Goal: Task Accomplishment & Management: Manage account settings

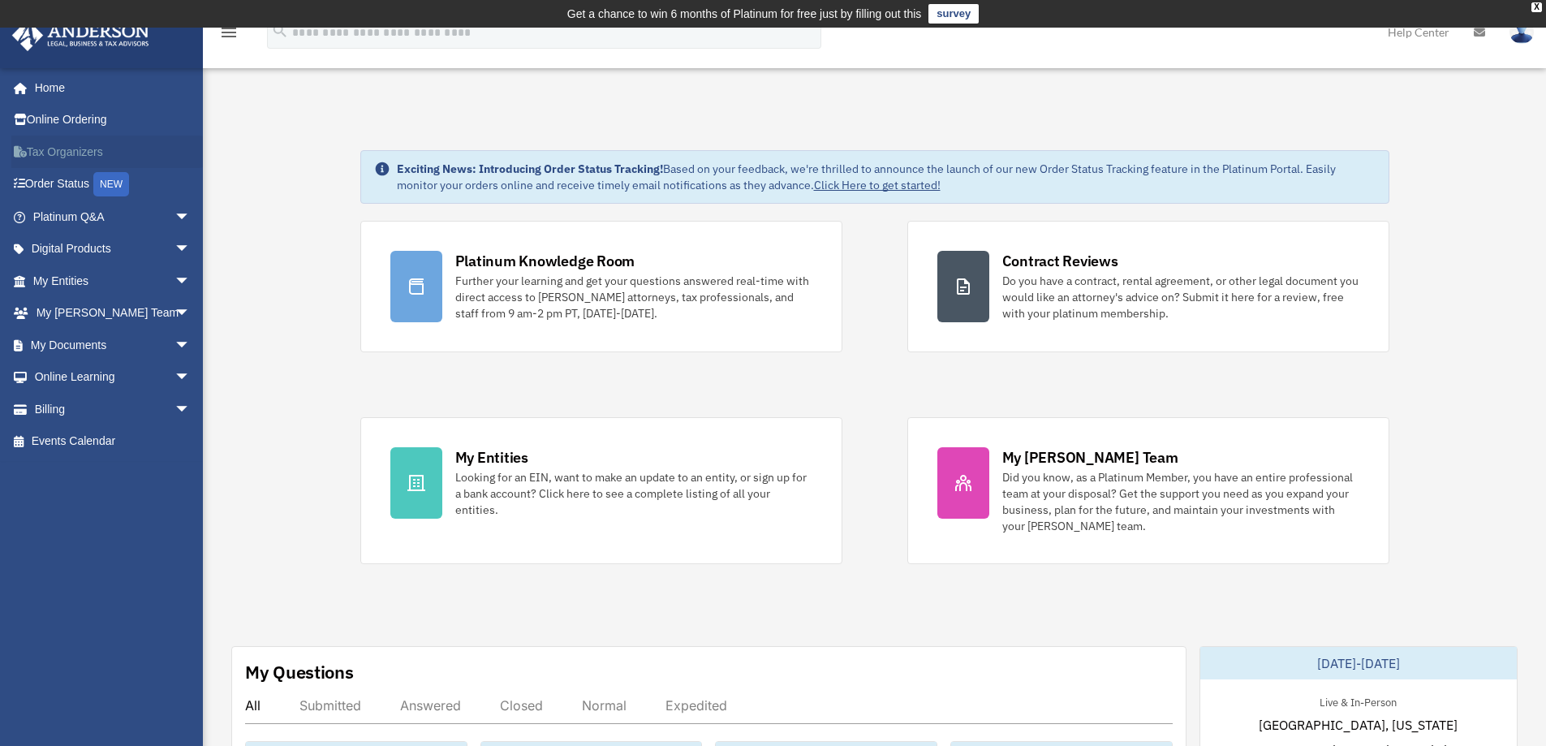
click at [82, 146] on link "Tax Organizers" at bounding box center [113, 152] width 204 height 32
click at [175, 309] on span "arrow_drop_down" at bounding box center [191, 313] width 32 height 33
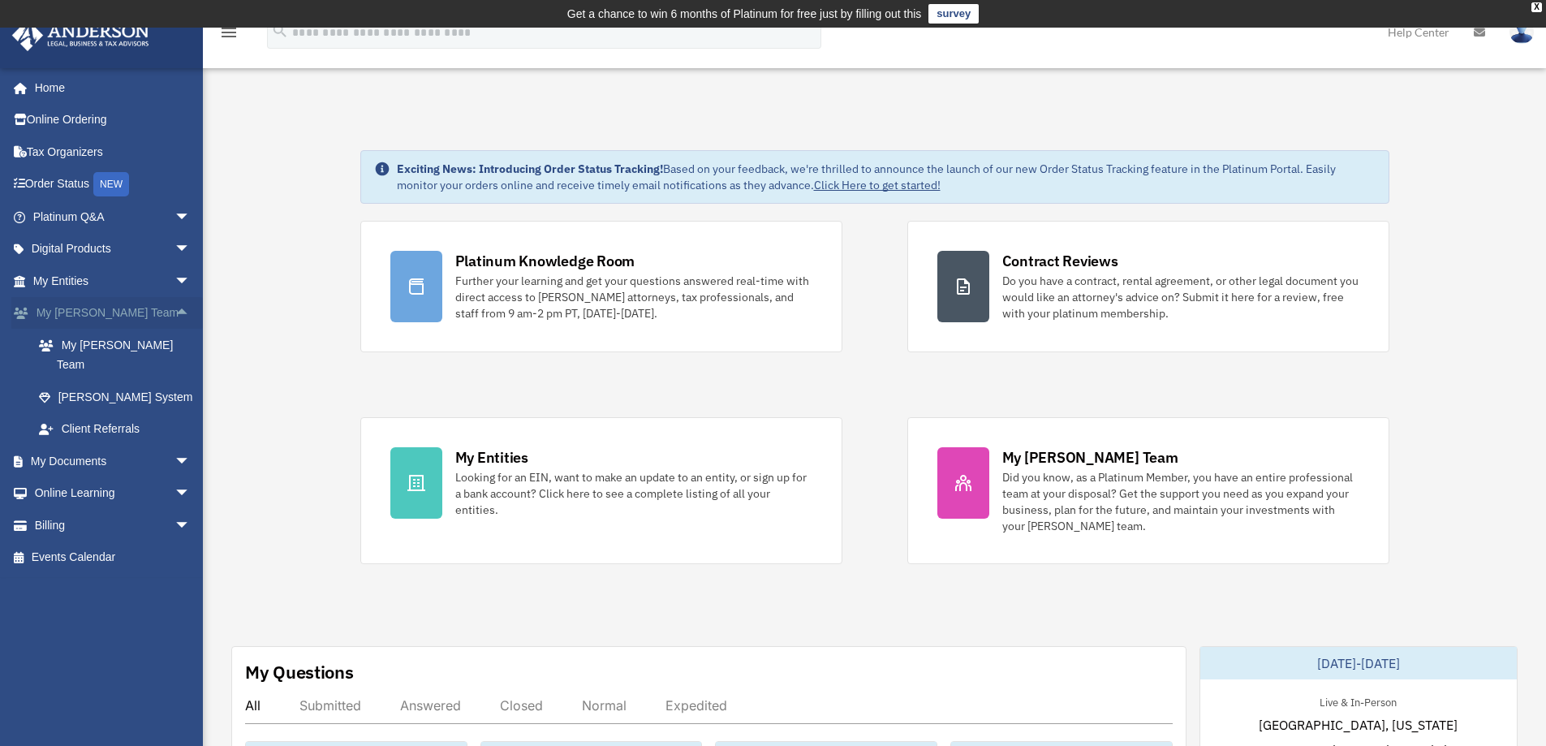
click at [175, 309] on span "arrow_drop_up" at bounding box center [191, 313] width 32 height 33
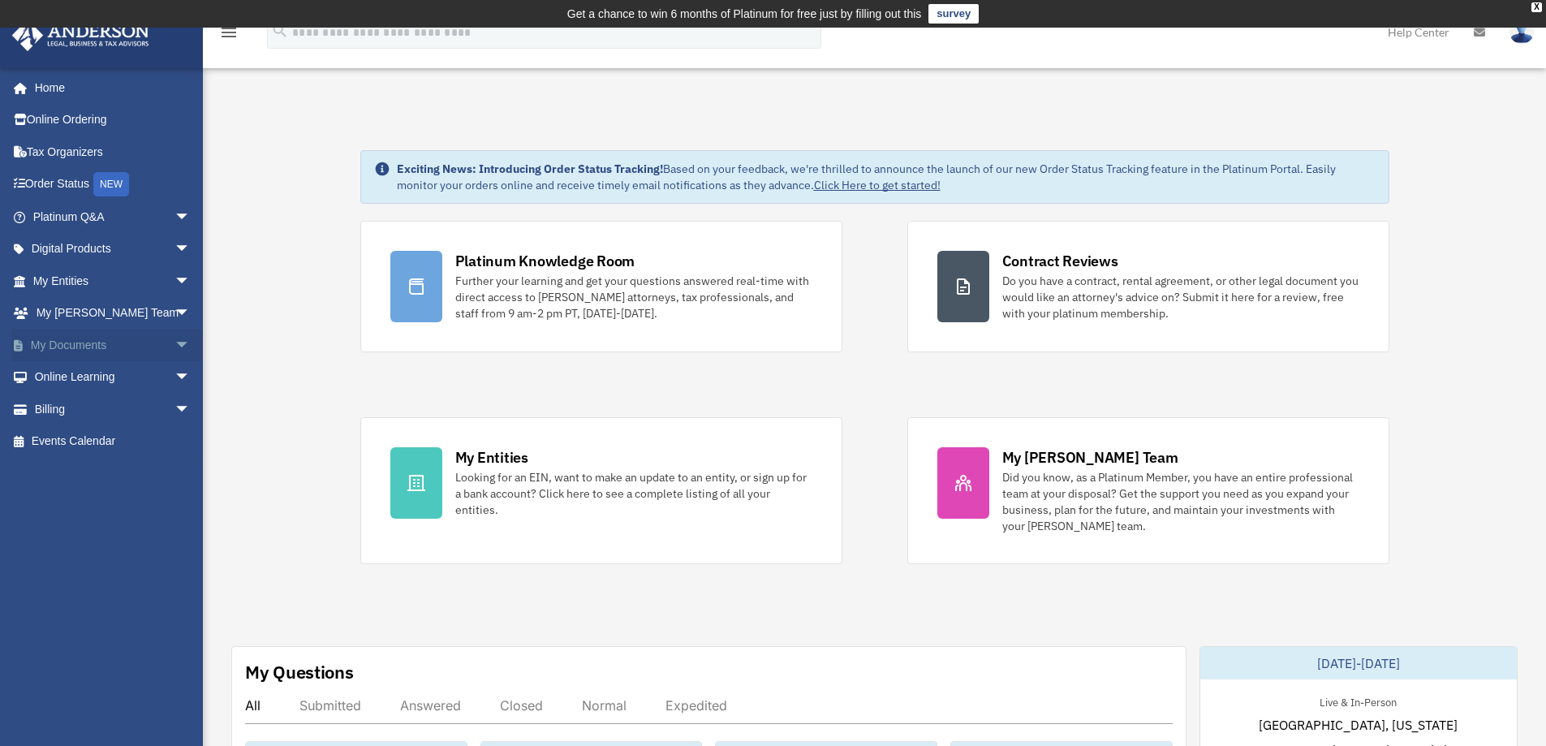
click at [175, 345] on span "arrow_drop_down" at bounding box center [191, 345] width 32 height 33
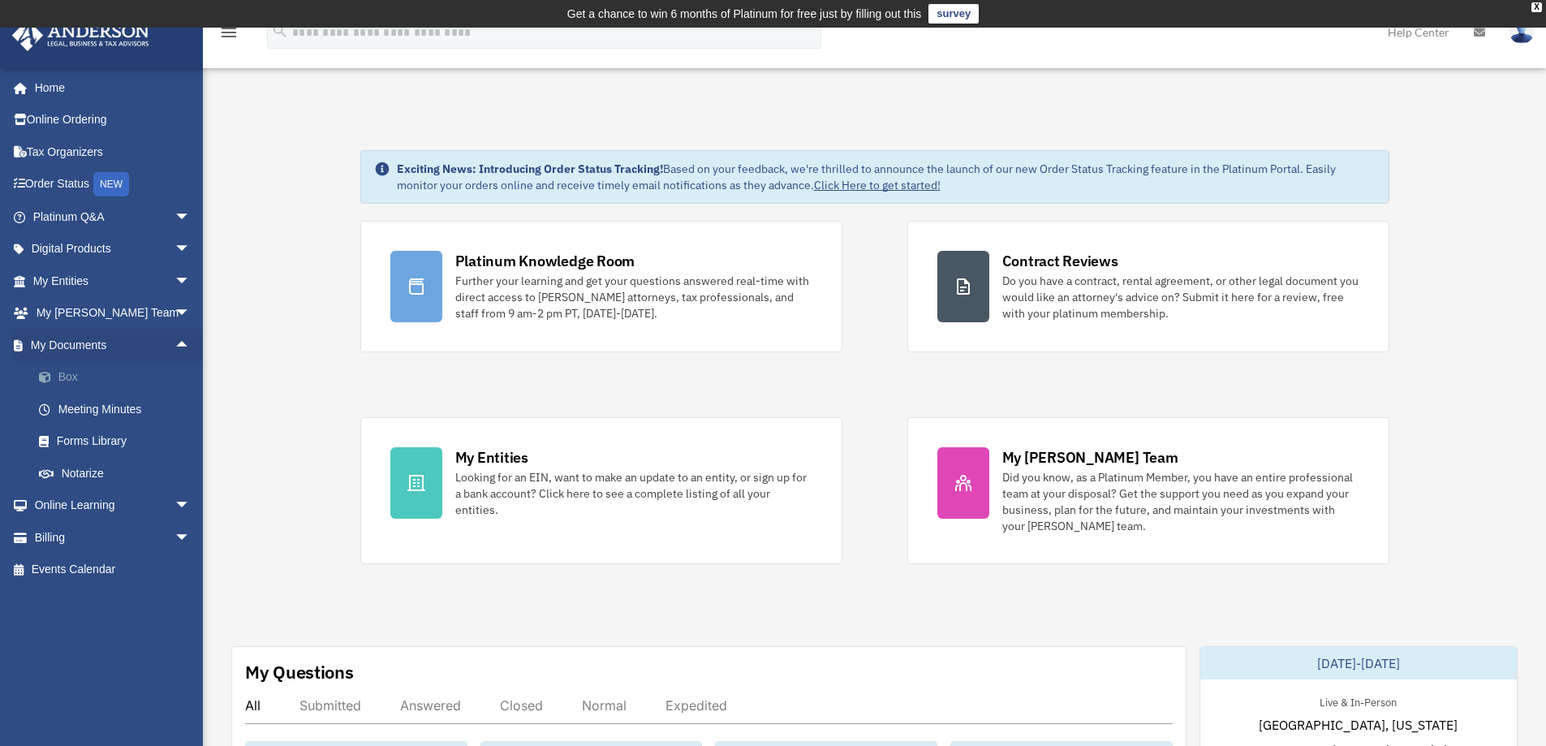
click at [59, 378] on link "Box" at bounding box center [119, 377] width 192 height 32
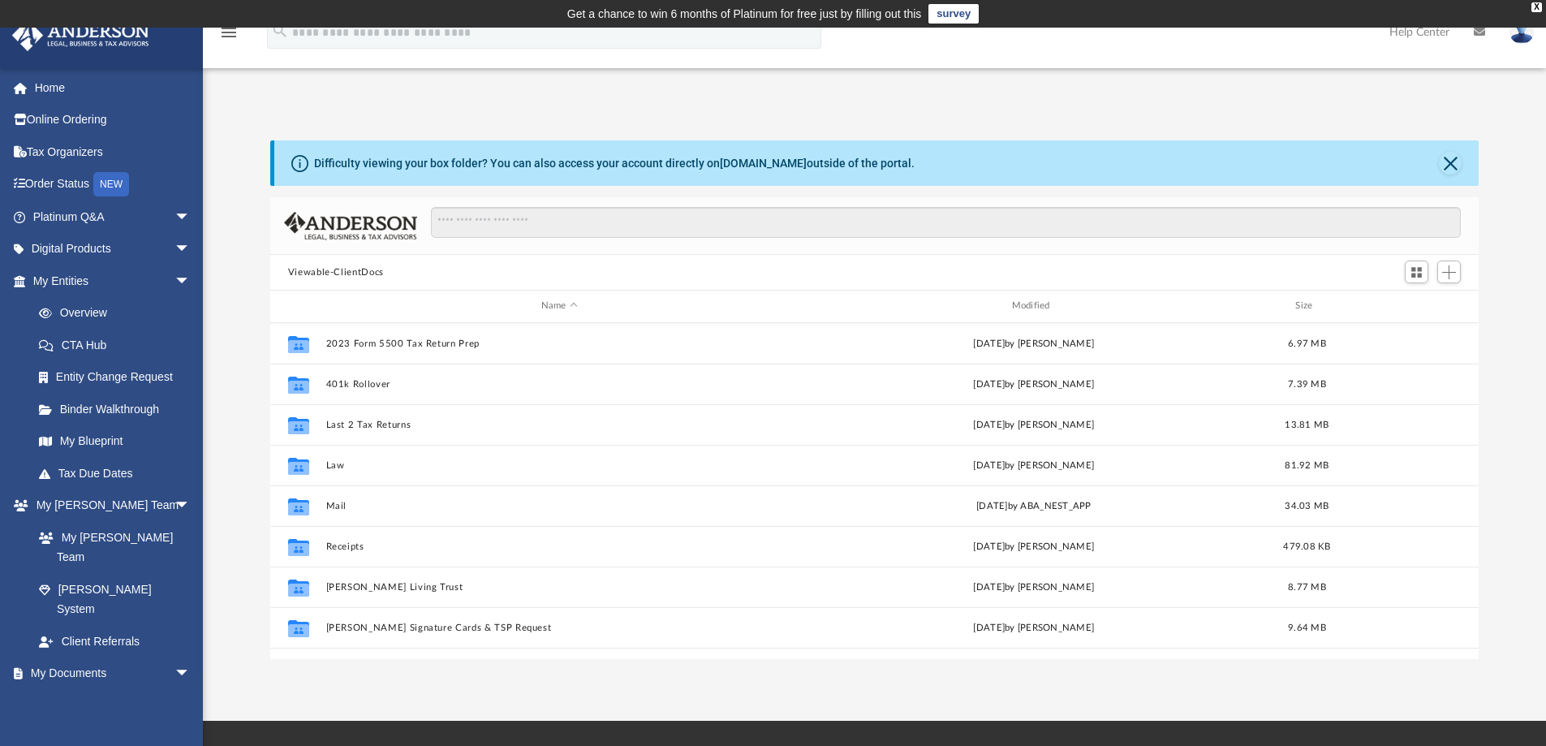
scroll to position [357, 1196]
click at [1455, 274] on span "Add" at bounding box center [1449, 272] width 14 height 14
click at [1415, 327] on li "New Folder" at bounding box center [1426, 329] width 52 height 17
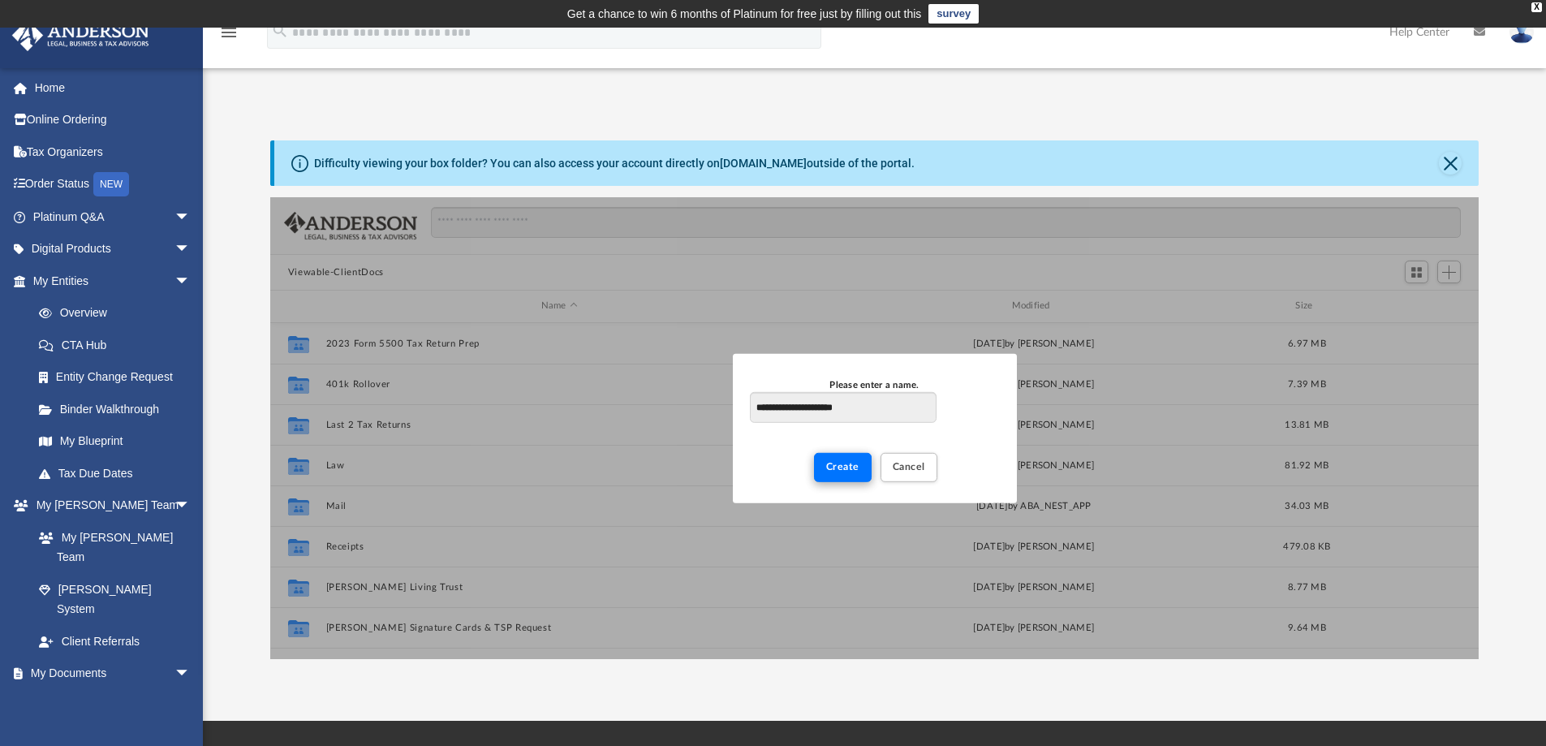
type input "**********"
click at [847, 463] on span "Create" at bounding box center [842, 467] width 33 height 10
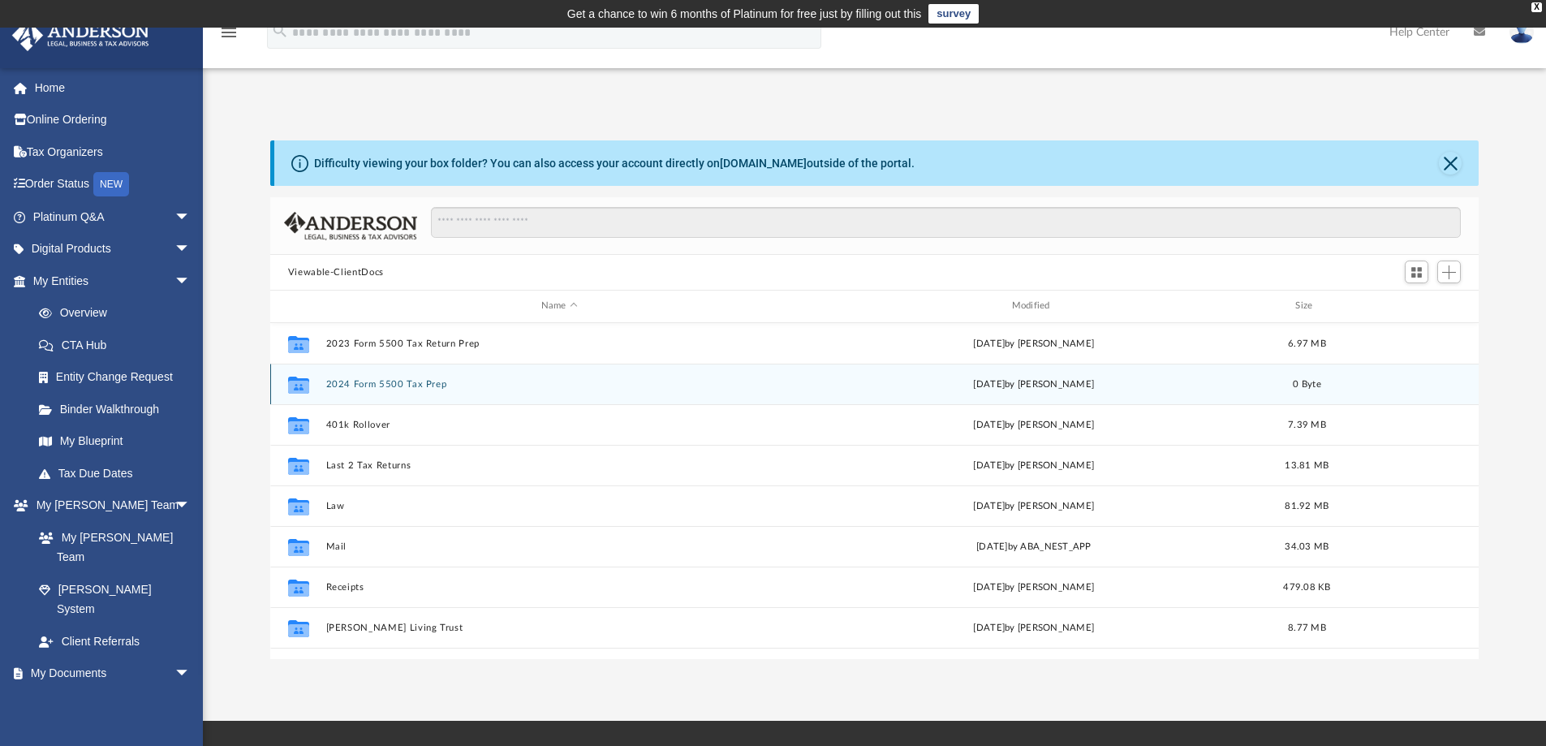
click at [407, 387] on button "2024 Form 5500 Tax Prep" at bounding box center [558, 384] width 467 height 11
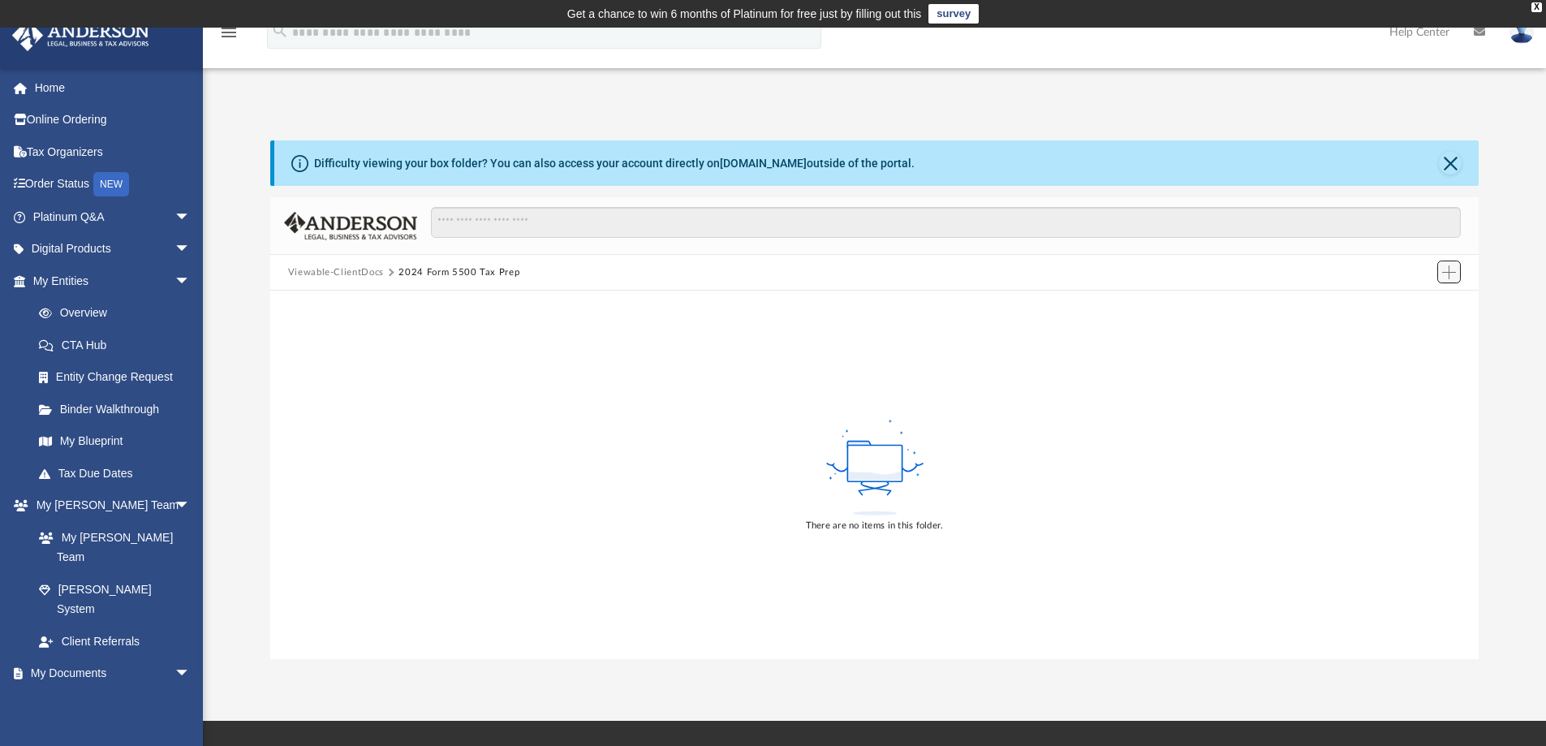
click at [1445, 269] on span "Add" at bounding box center [1449, 272] width 14 height 14
click at [1414, 304] on li "Upload" at bounding box center [1426, 304] width 52 height 17
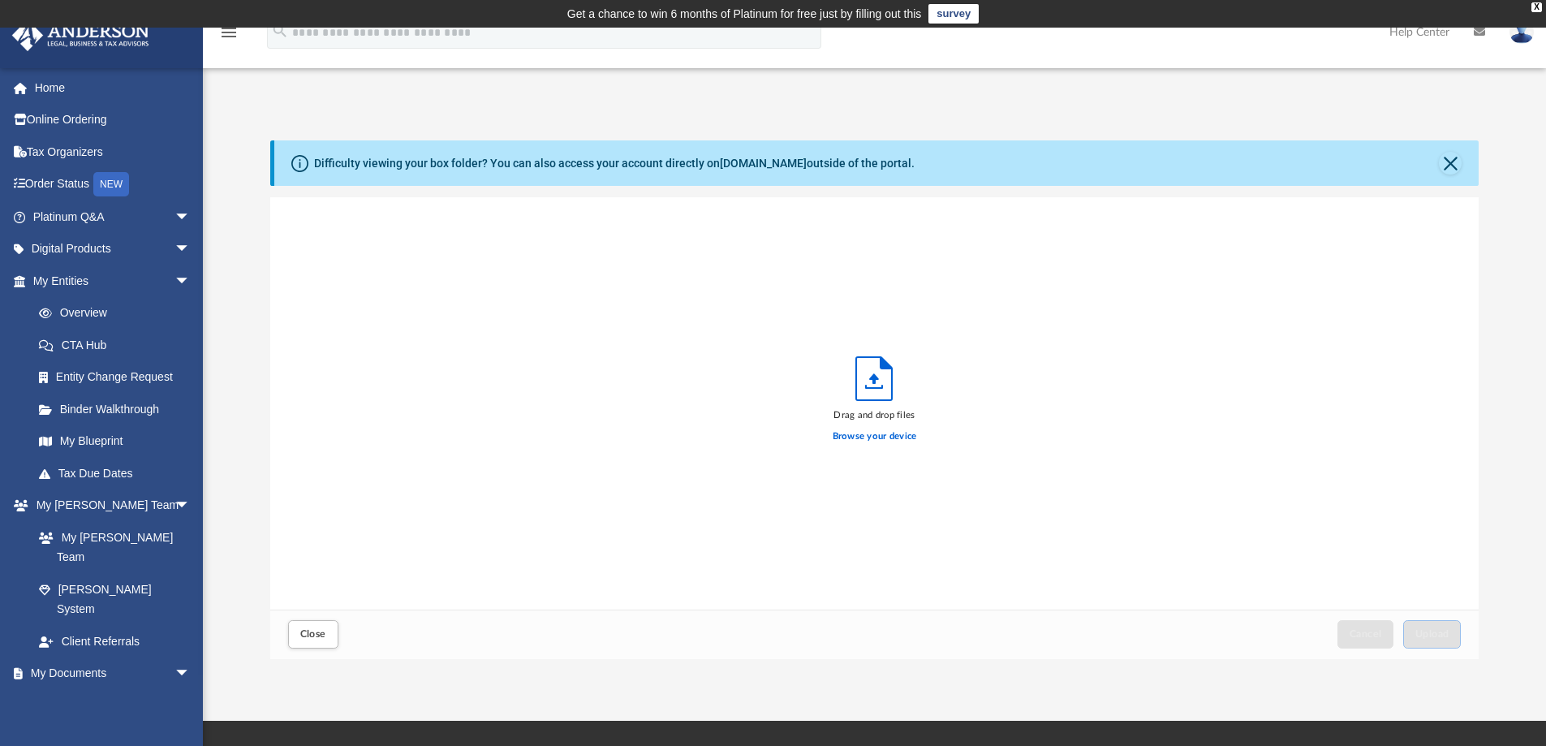
scroll to position [399, 1196]
click at [868, 439] on label "Browse your device" at bounding box center [875, 436] width 84 height 15
click at [0, 0] on input "Browse your device" at bounding box center [0, 0] width 0 height 0
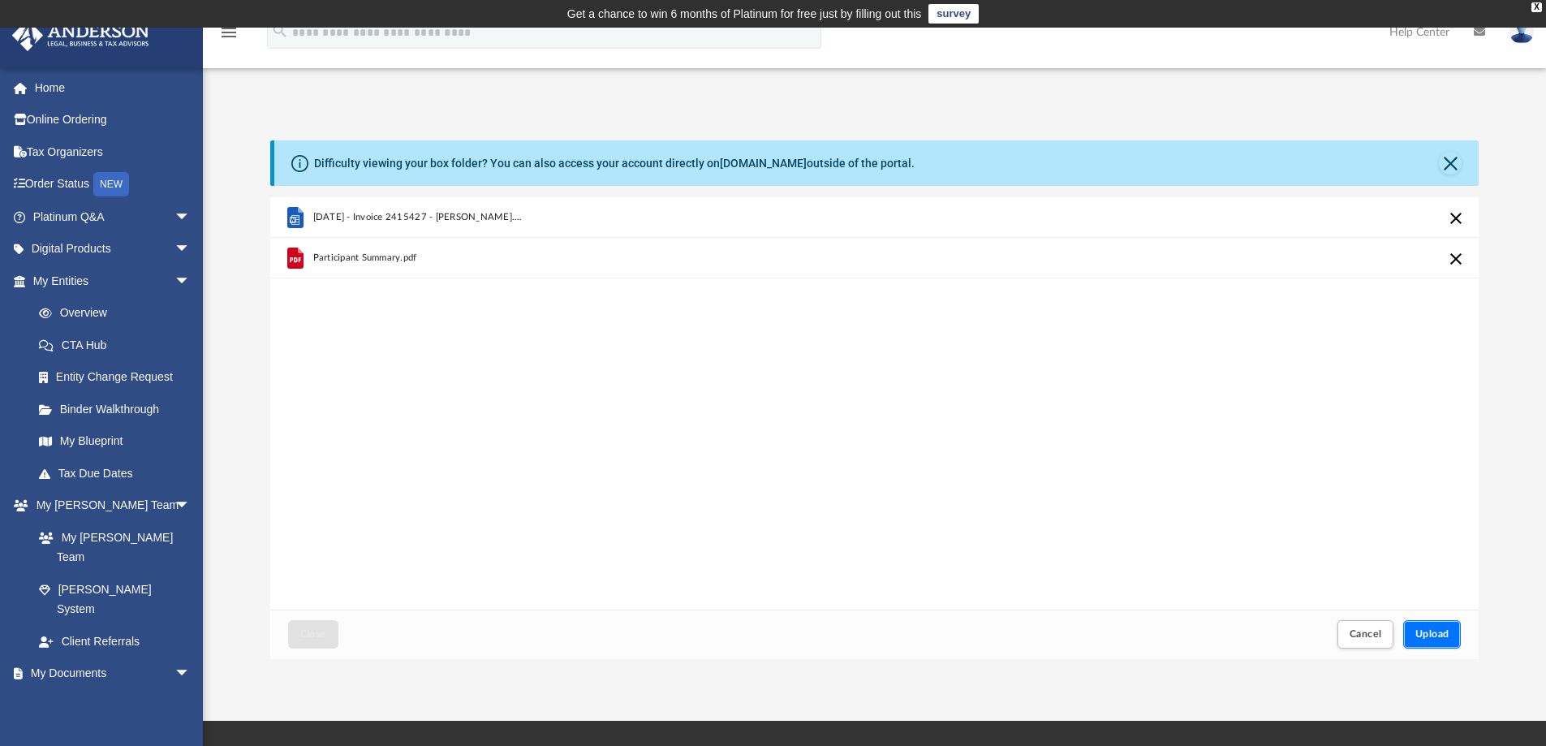
click at [1421, 631] on span "Upload" at bounding box center [1432, 634] width 34 height 10
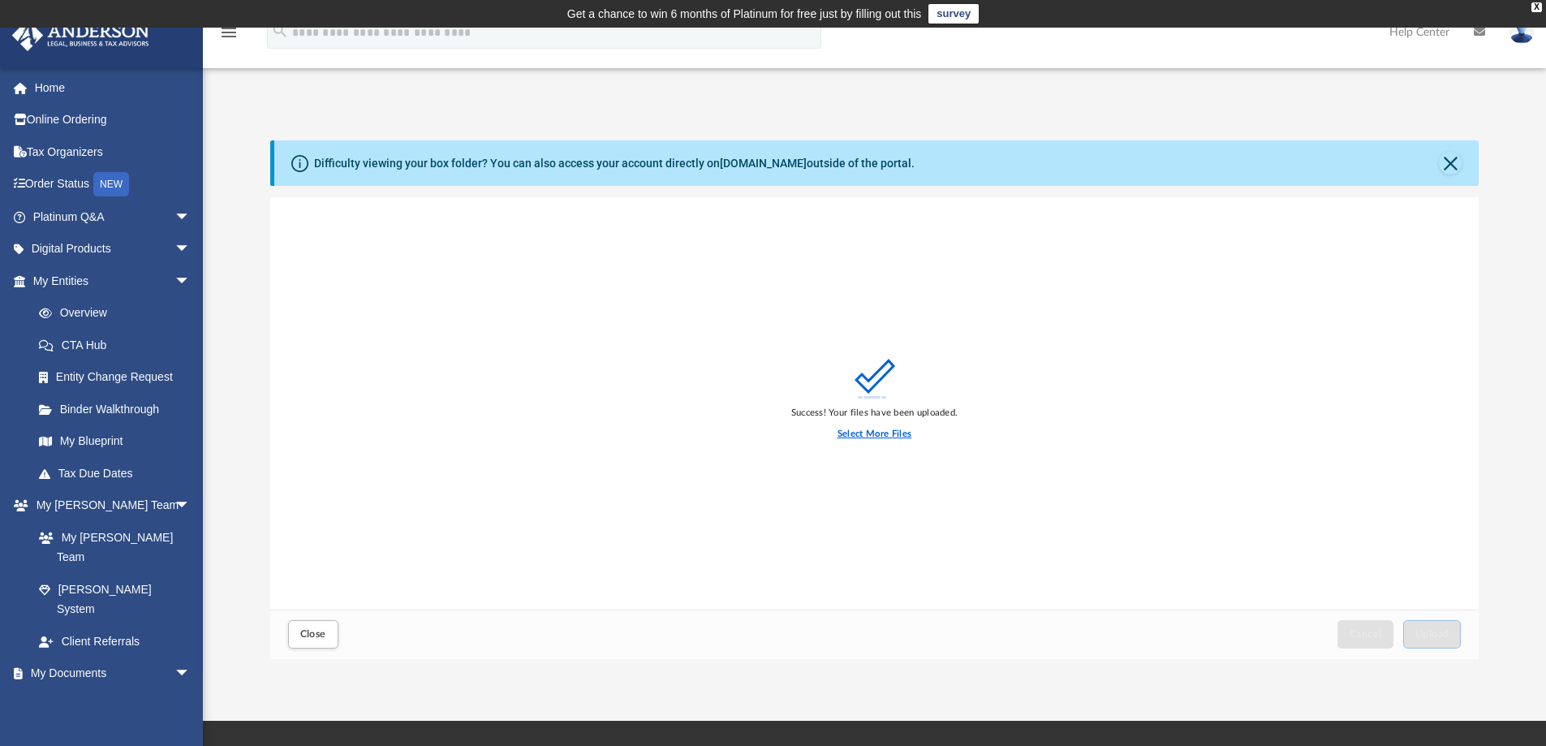
click at [895, 436] on label "Select More Files" at bounding box center [875, 434] width 74 height 15
click at [0, 0] on input "Select More Files" at bounding box center [0, 0] width 0 height 0
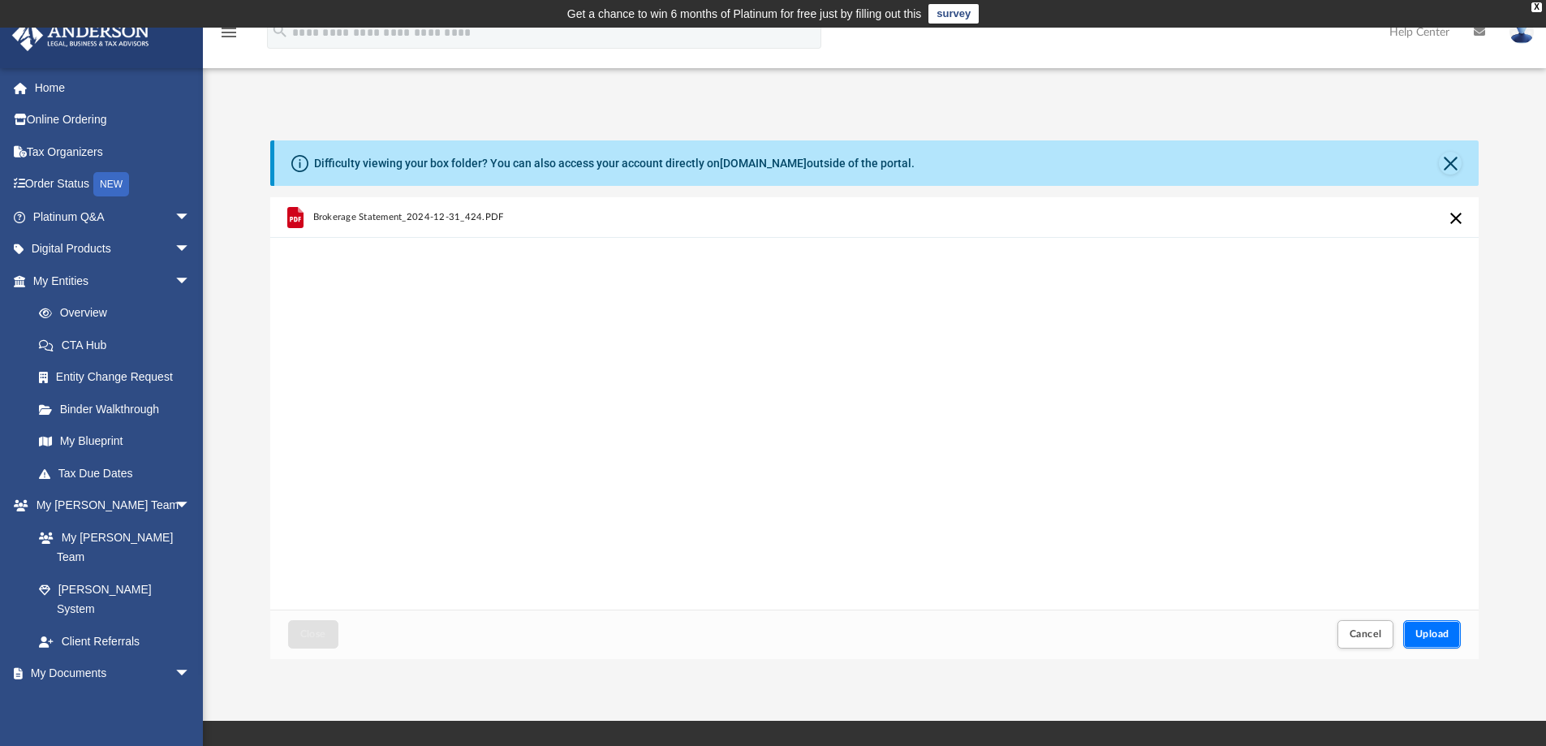
click at [1430, 622] on button "Upload" at bounding box center [1432, 634] width 58 height 28
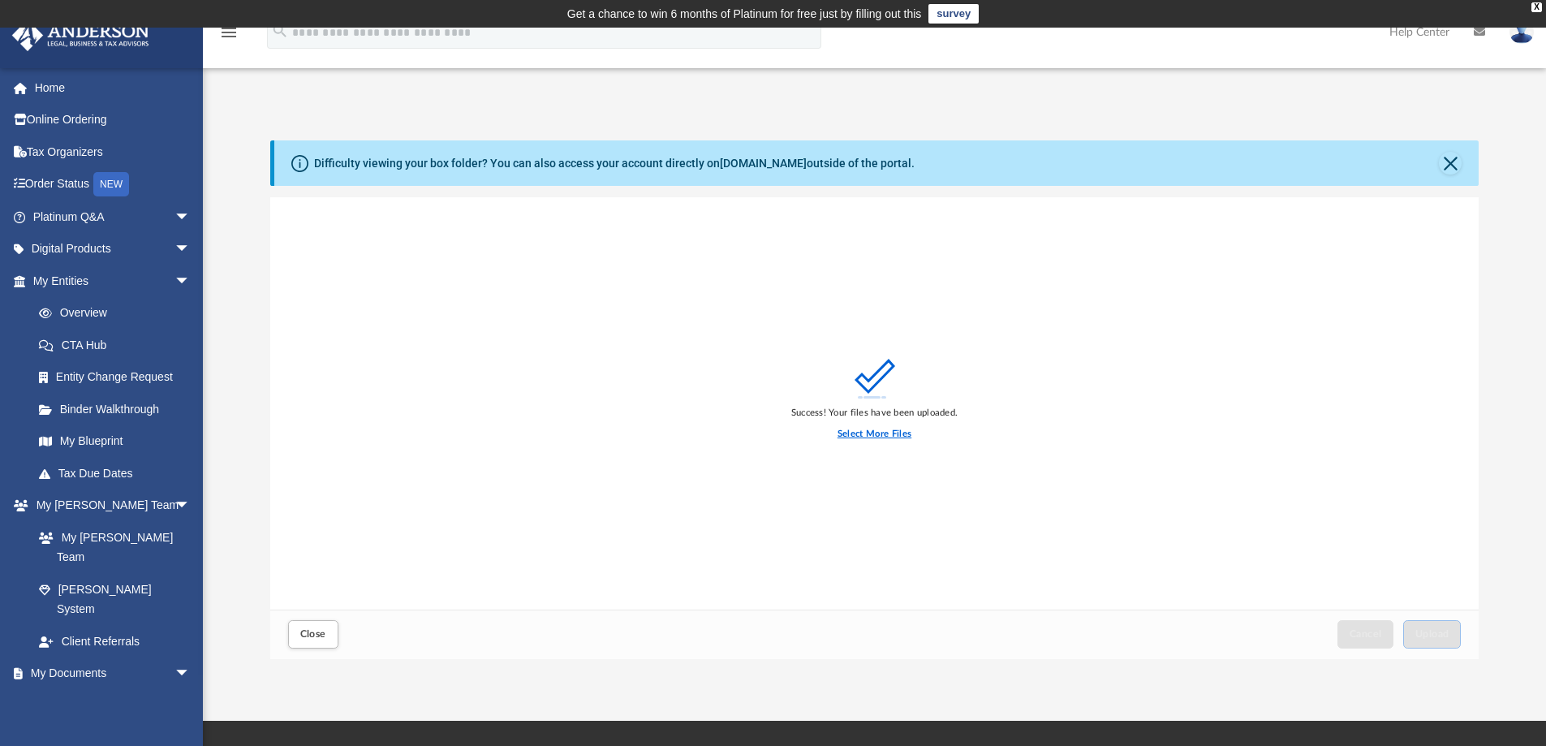
click at [867, 437] on label "Select More Files" at bounding box center [875, 434] width 74 height 15
click at [0, 0] on input "Select More Files" at bounding box center [0, 0] width 0 height 0
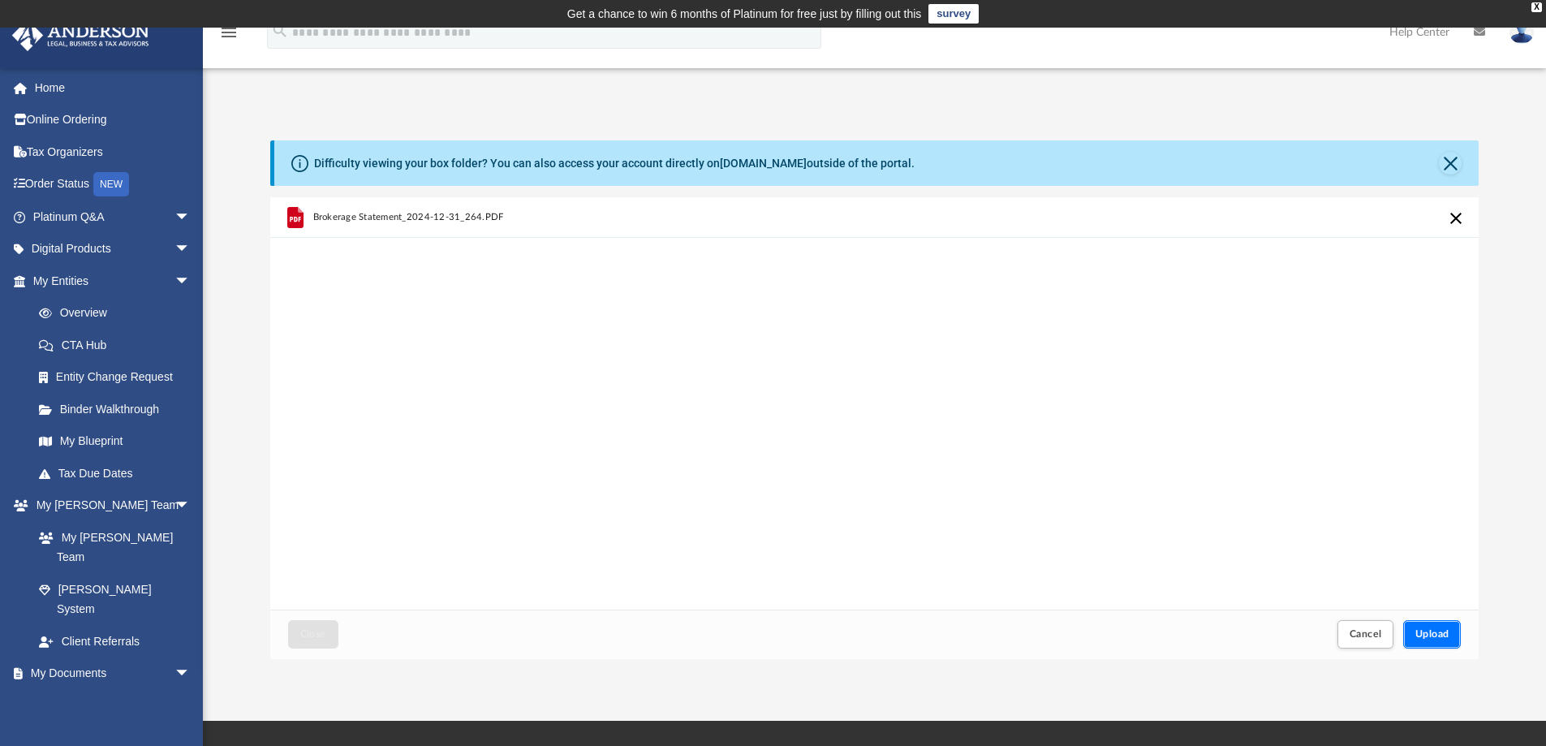
click at [1444, 627] on button "Upload" at bounding box center [1432, 634] width 58 height 28
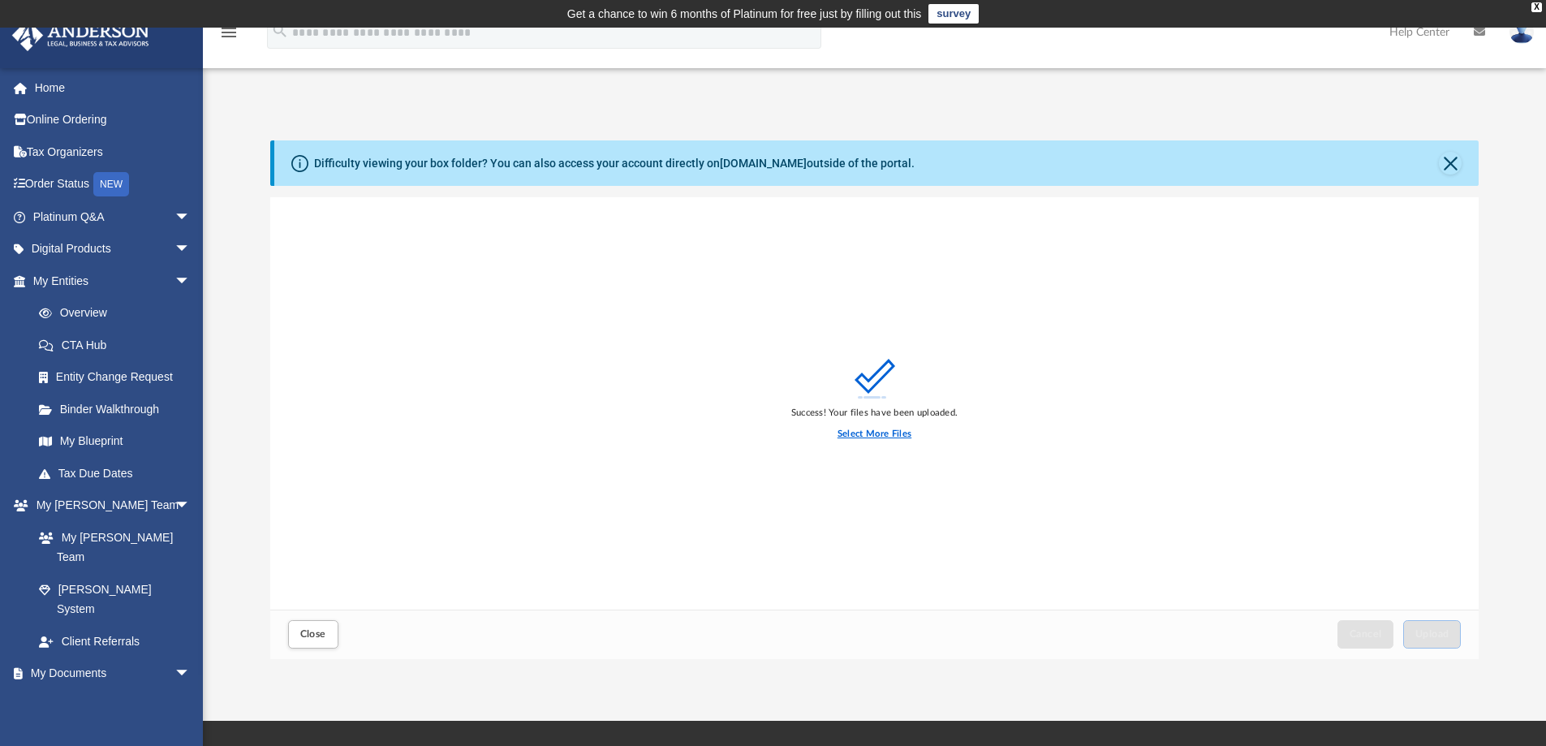
click at [898, 436] on label "Select More Files" at bounding box center [875, 434] width 74 height 15
click at [0, 0] on input "Select More Files" at bounding box center [0, 0] width 0 height 0
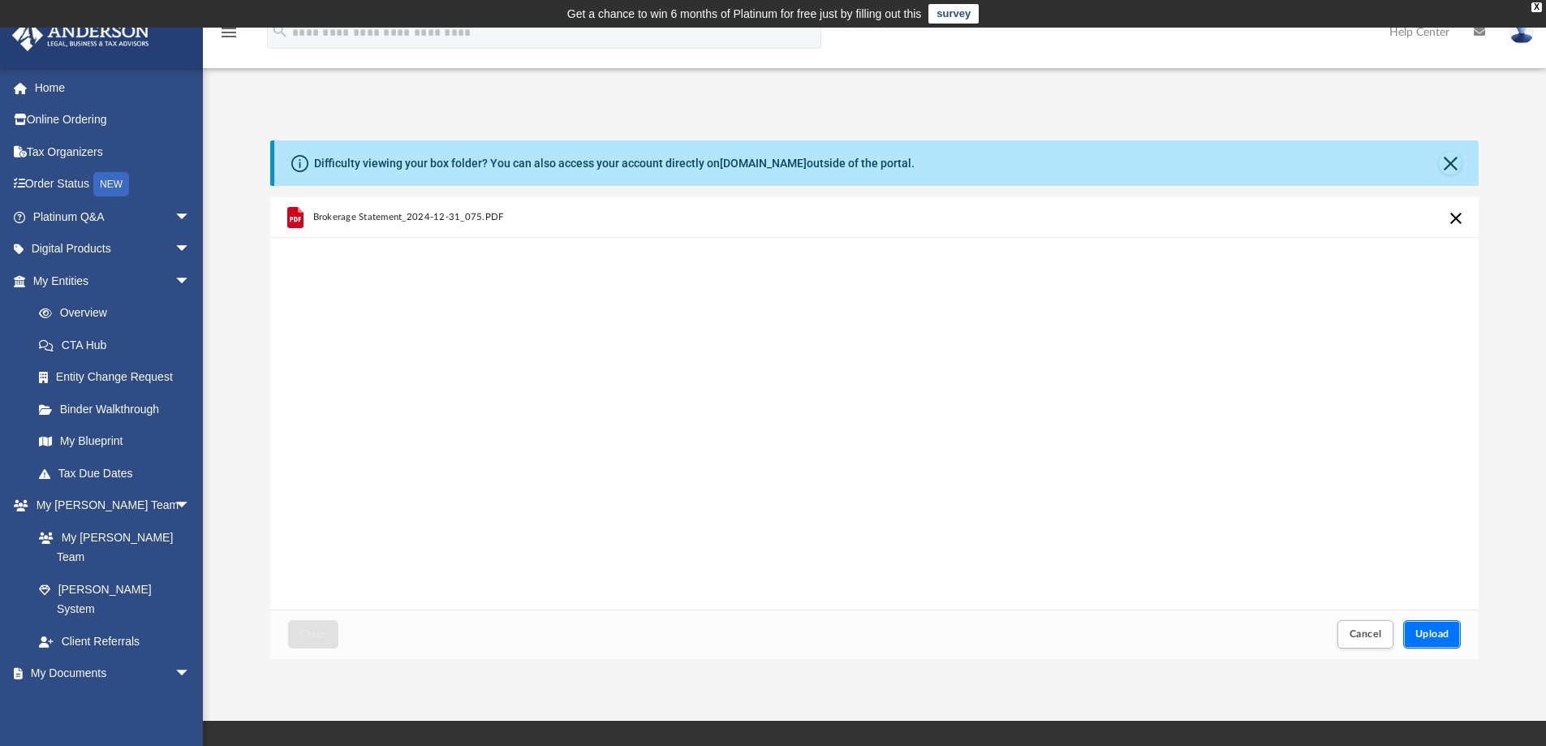
click at [1428, 626] on button "Upload" at bounding box center [1432, 634] width 58 height 28
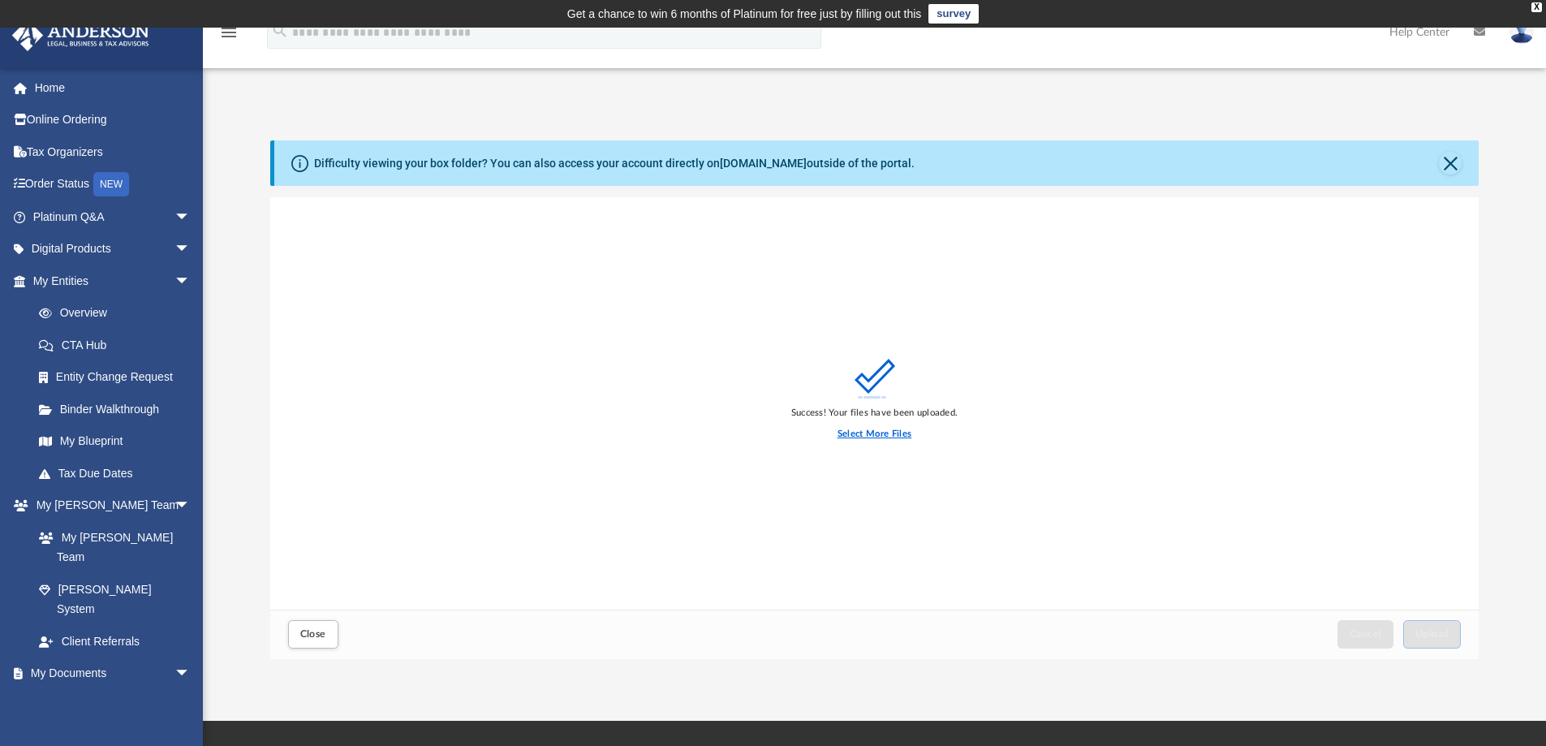
click at [859, 437] on label "Select More Files" at bounding box center [875, 434] width 74 height 15
click at [0, 0] on input "Select More Files" at bounding box center [0, 0] width 0 height 0
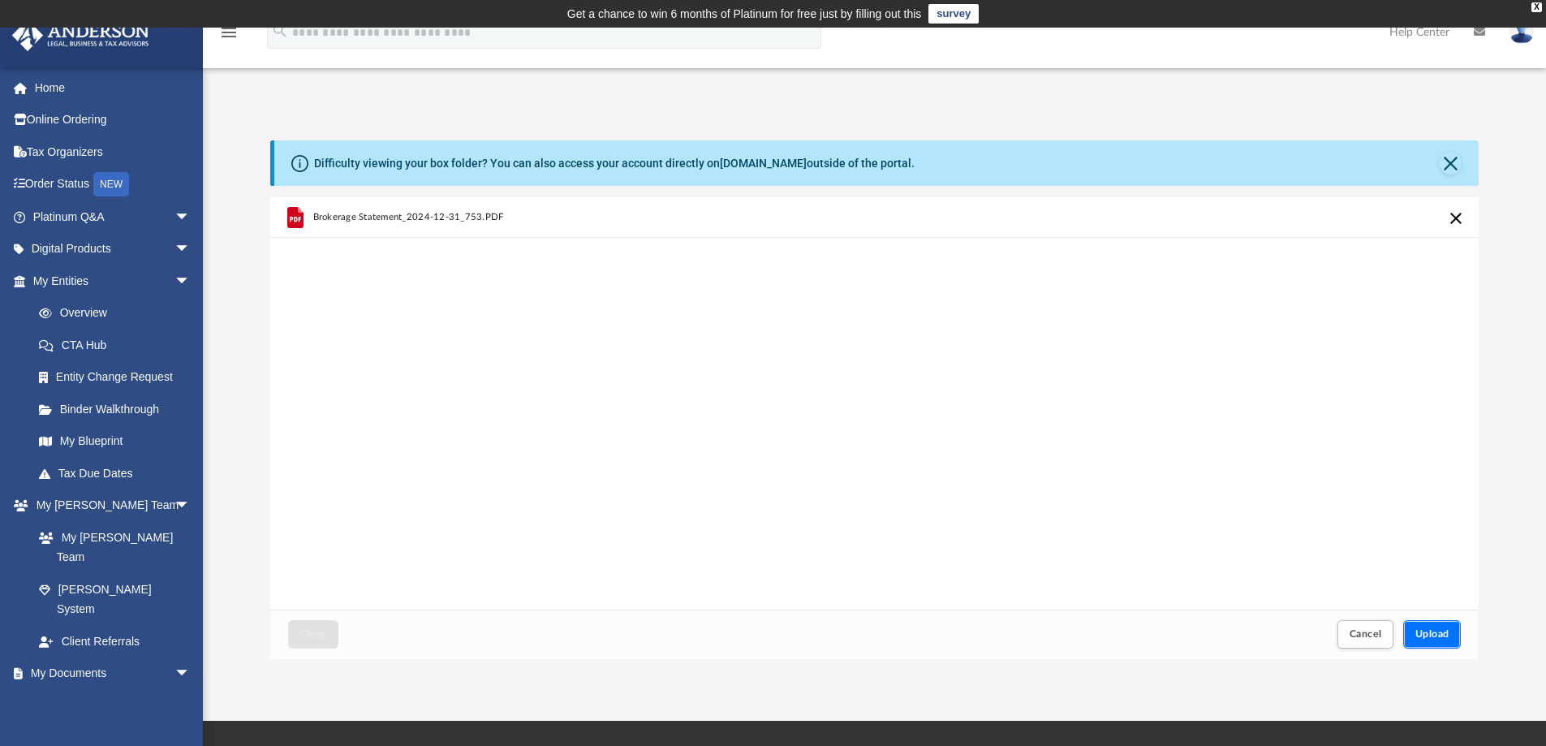
click at [1428, 632] on span "Upload" at bounding box center [1432, 634] width 34 height 10
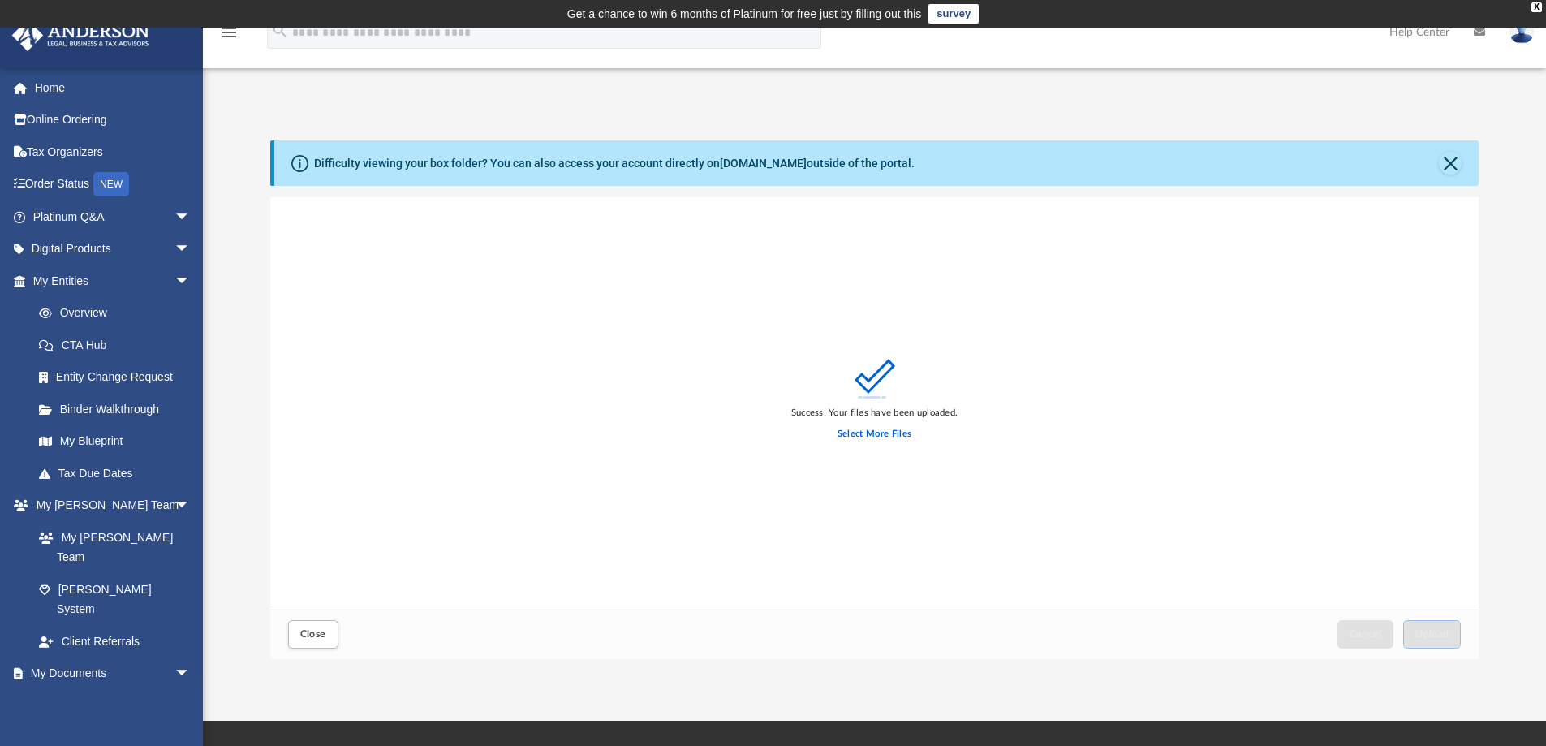
click at [881, 433] on label "Select More Files" at bounding box center [875, 434] width 74 height 15
click at [0, 0] on input "Select More Files" at bounding box center [0, 0] width 0 height 0
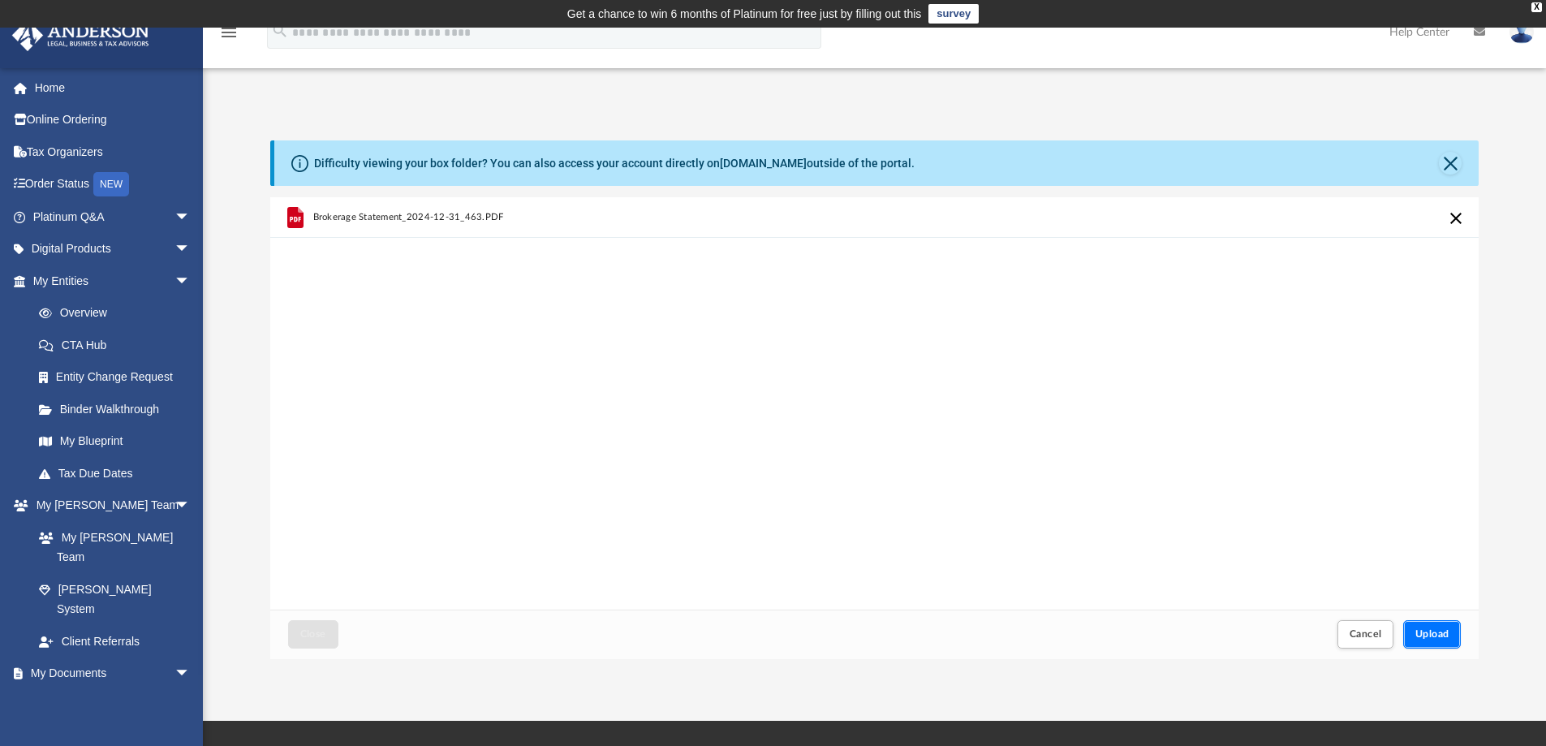
click at [1431, 626] on button "Upload" at bounding box center [1432, 634] width 58 height 28
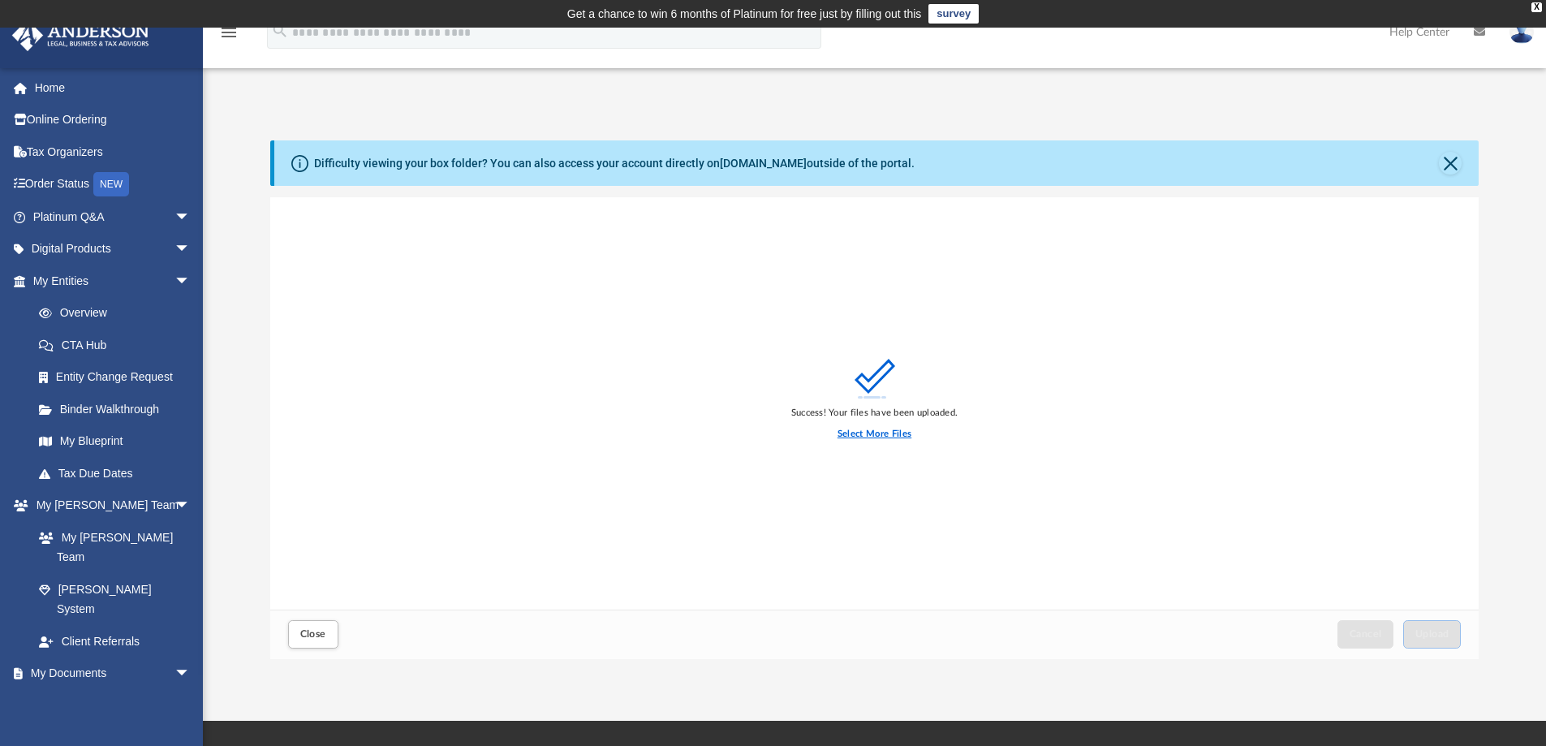
click at [866, 437] on label "Select More Files" at bounding box center [875, 434] width 74 height 15
click at [0, 0] on input "Select More Files" at bounding box center [0, 0] width 0 height 0
click at [329, 638] on button "Close" at bounding box center [313, 634] width 50 height 28
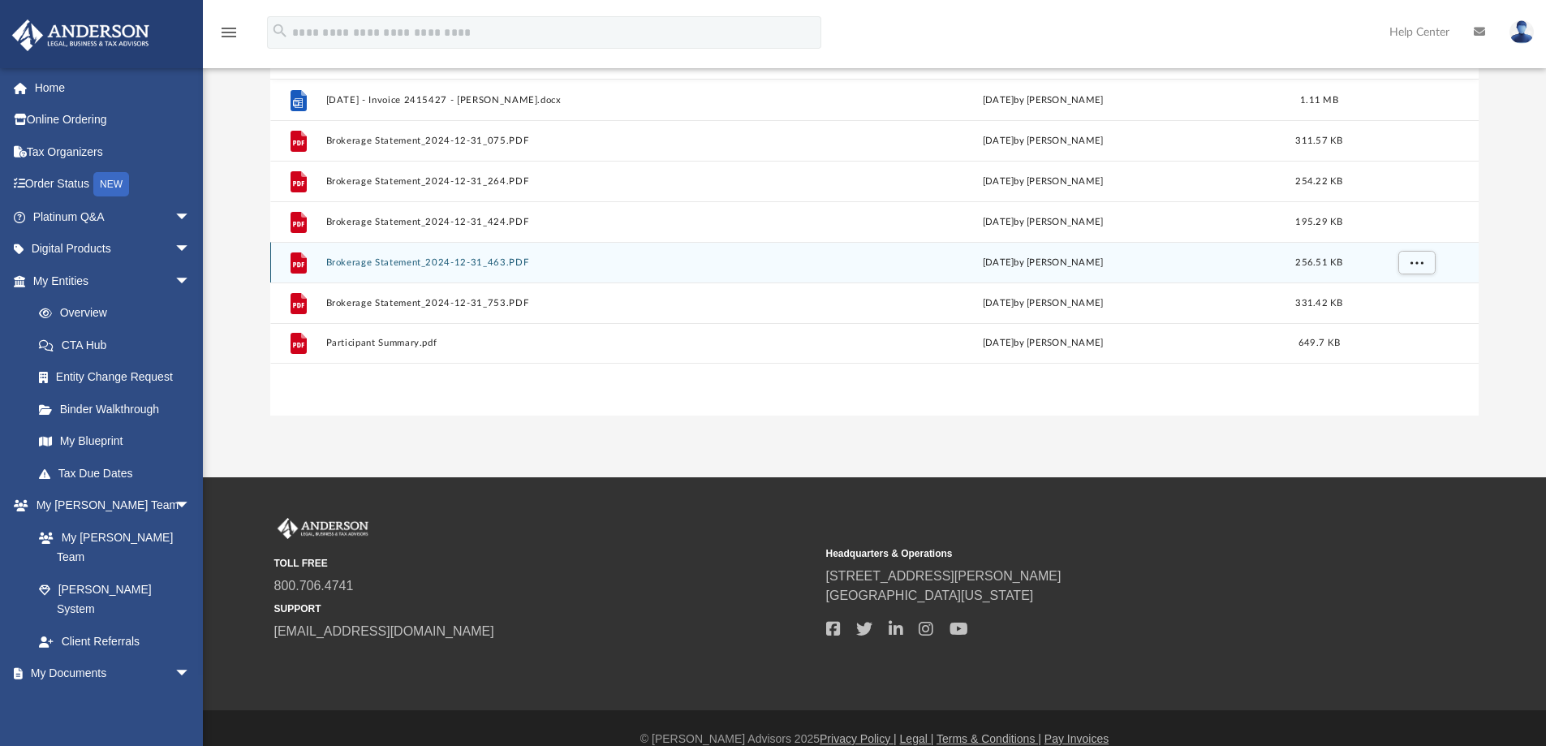
scroll to position [0, 0]
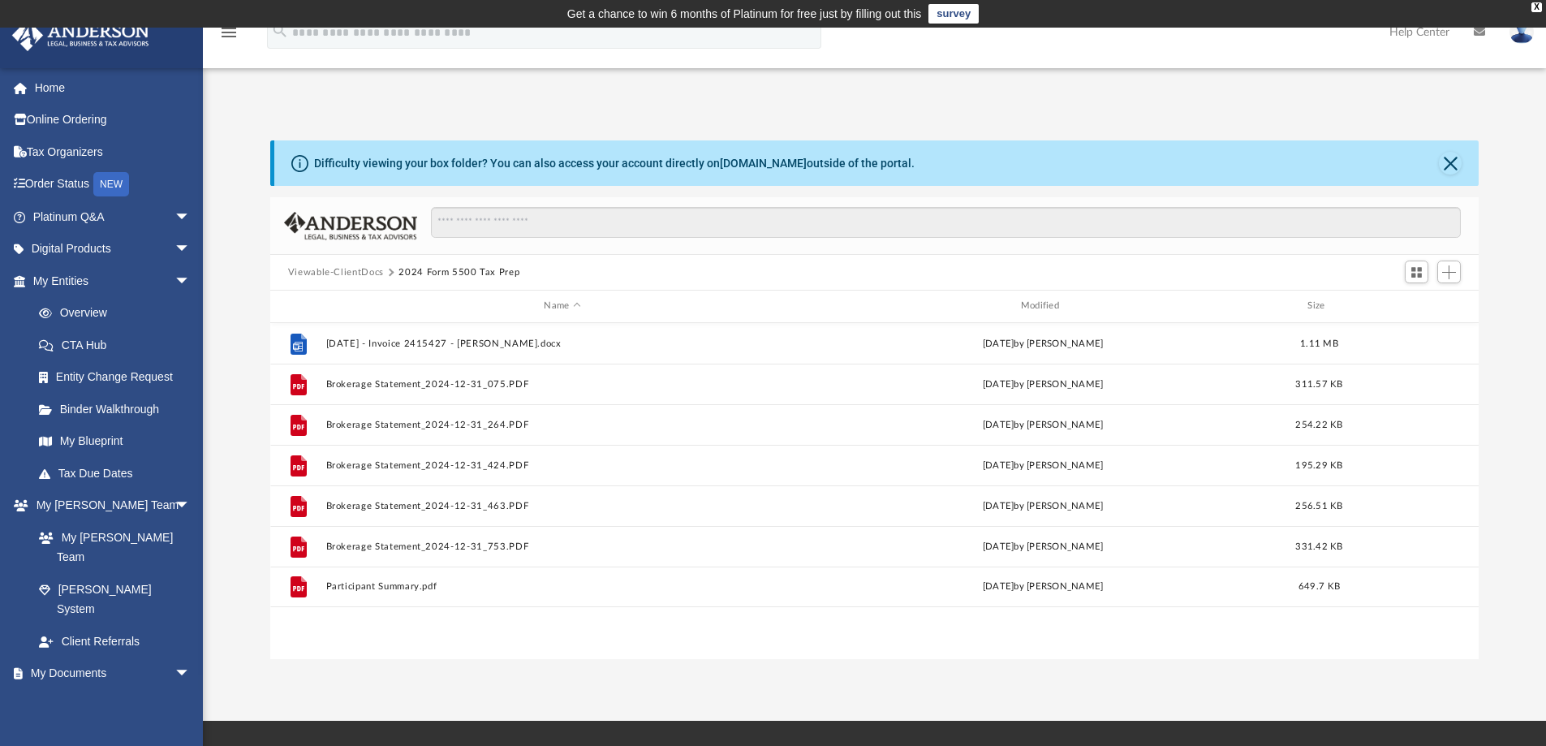
click at [1527, 45] on link at bounding box center [1521, 31] width 49 height 71
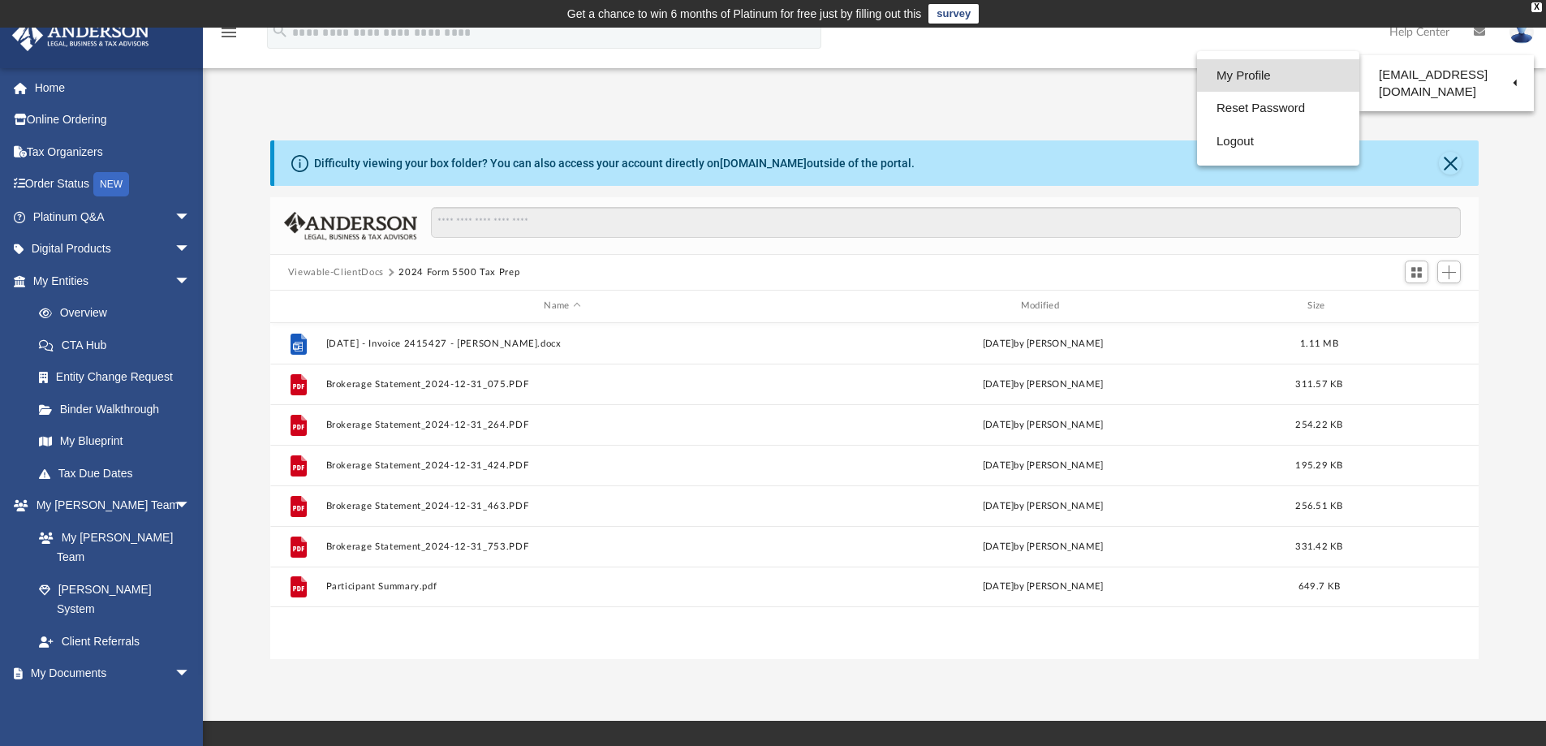
click at [1265, 78] on link "My Profile" at bounding box center [1278, 75] width 162 height 33
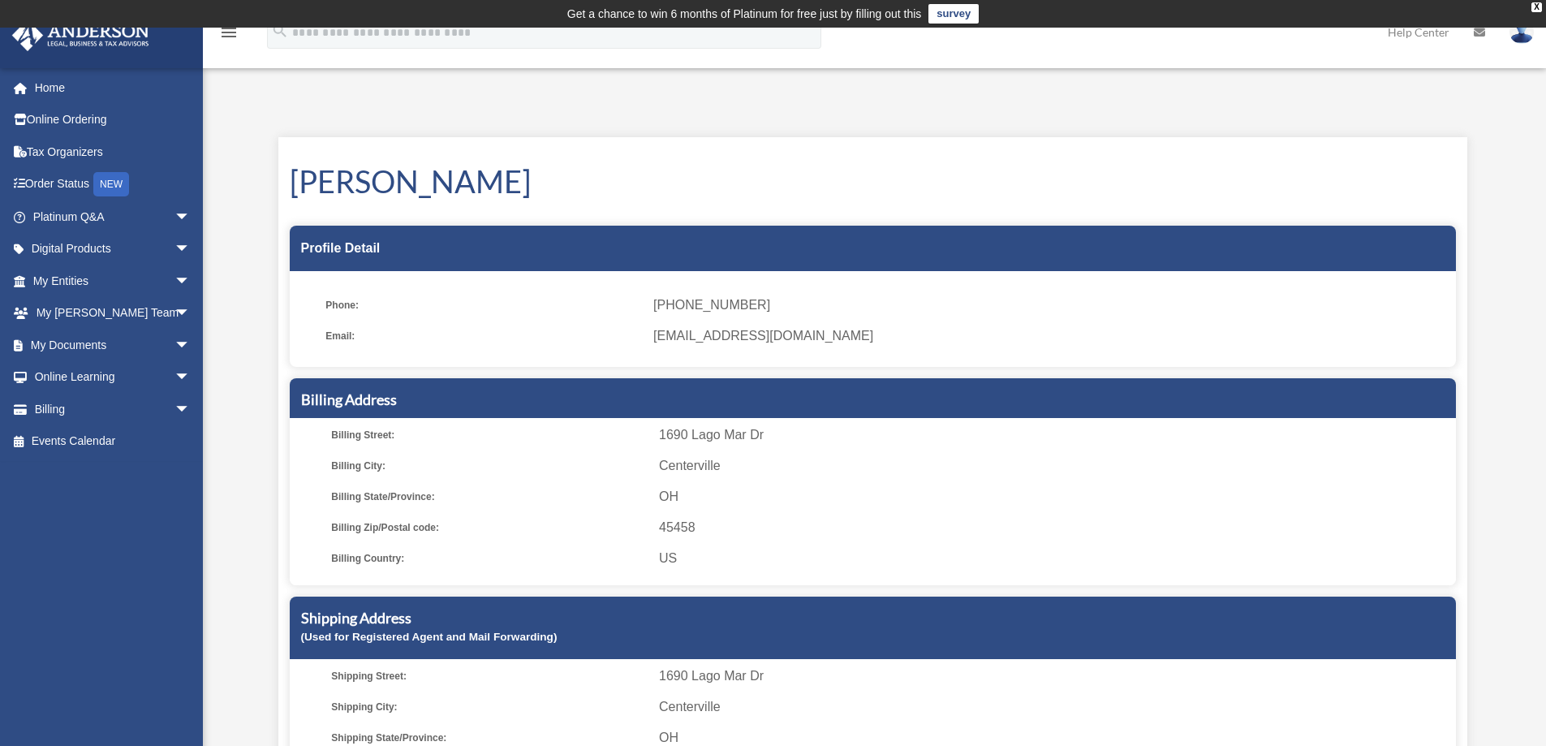
click at [782, 317] on ul "Phone: [PHONE_NUMBER] Email: [EMAIL_ADDRESS][DOMAIN_NAME]" at bounding box center [873, 324] width 1166 height 84
click at [782, 335] on span "[EMAIL_ADDRESS][DOMAIN_NAME]" at bounding box center [1048, 336] width 791 height 23
click at [1531, 34] on img at bounding box center [1522, 32] width 24 height 24
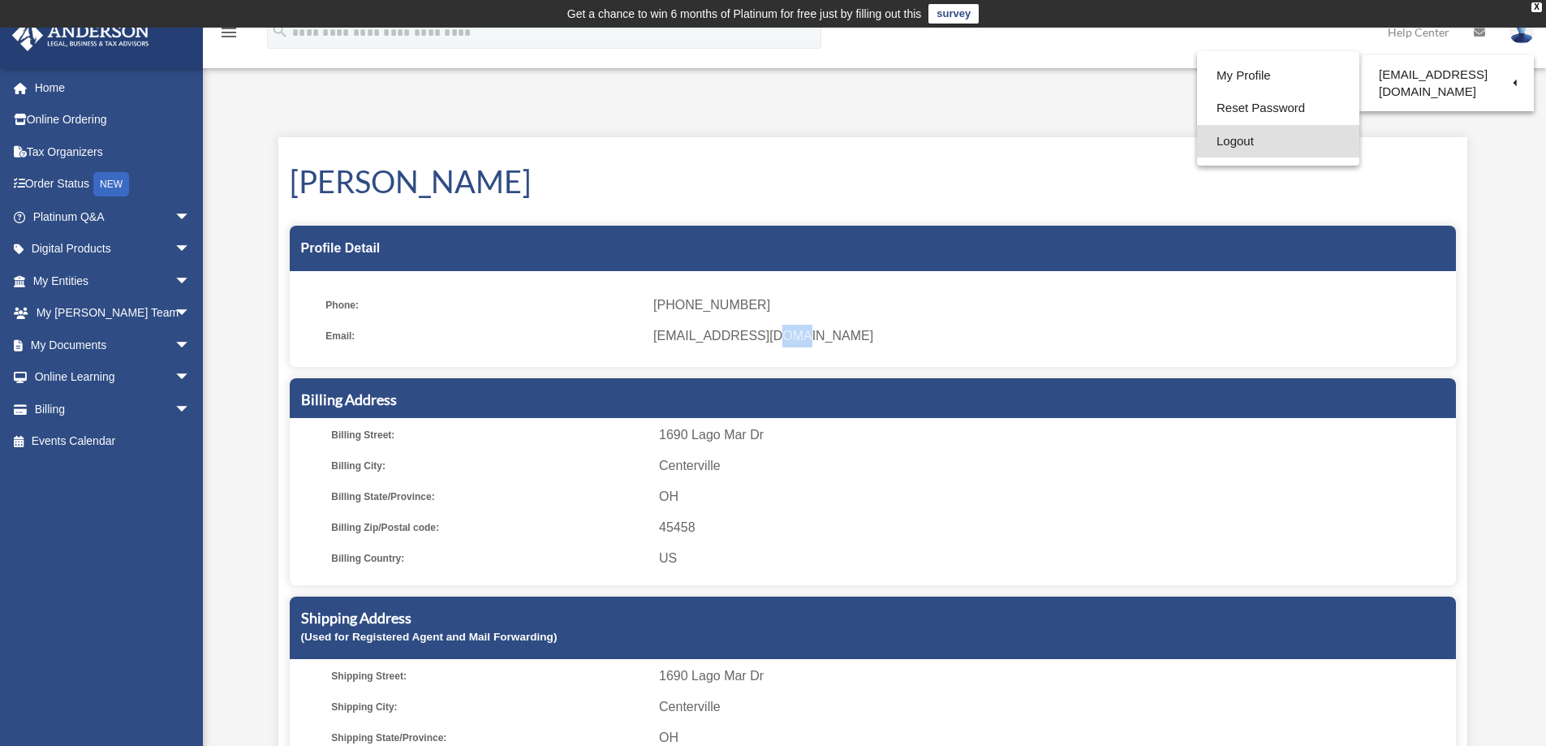
click at [1255, 131] on link "Logout" at bounding box center [1278, 141] width 162 height 33
